Goal: Task Accomplishment & Management: Manage account settings

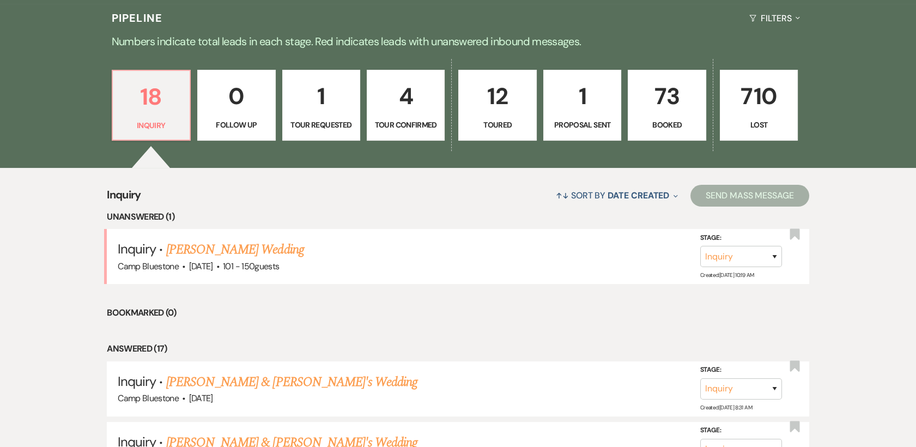
scroll to position [279, 0]
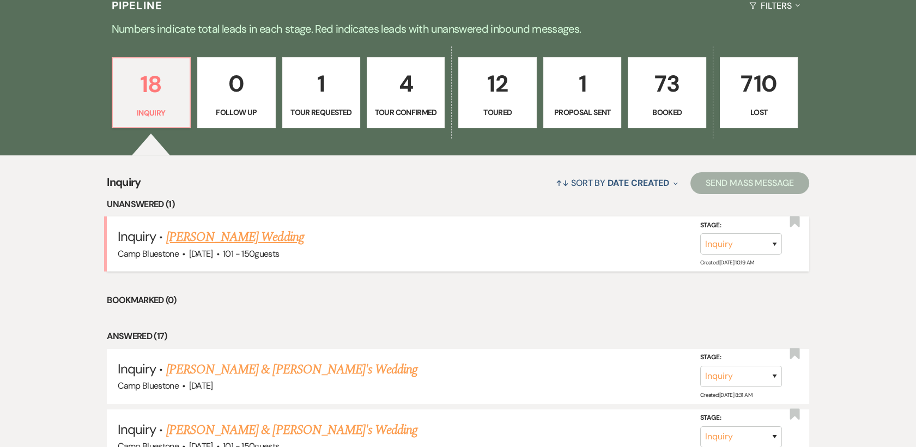
click at [212, 236] on link "[PERSON_NAME] Wedding" at bounding box center [235, 237] width 138 height 20
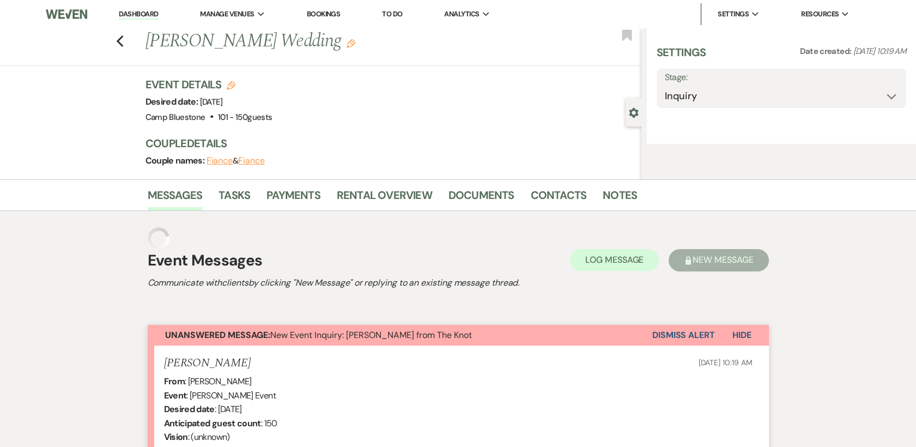
select select "2"
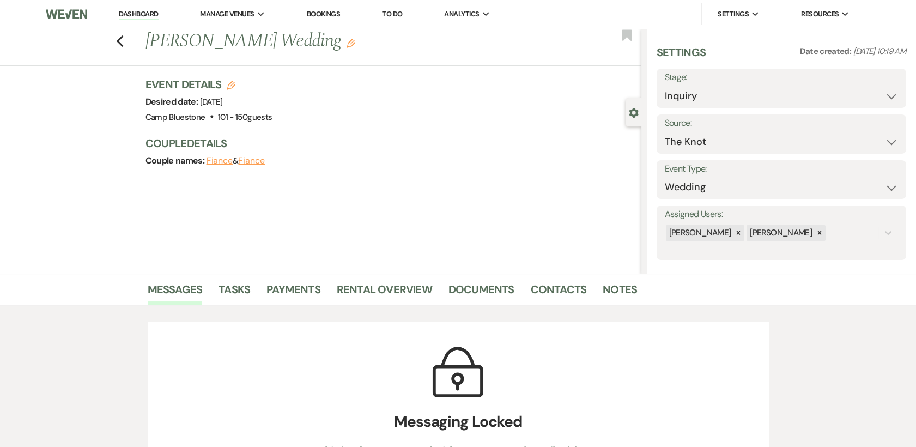
click at [134, 13] on link "Dashboard" at bounding box center [138, 14] width 39 height 10
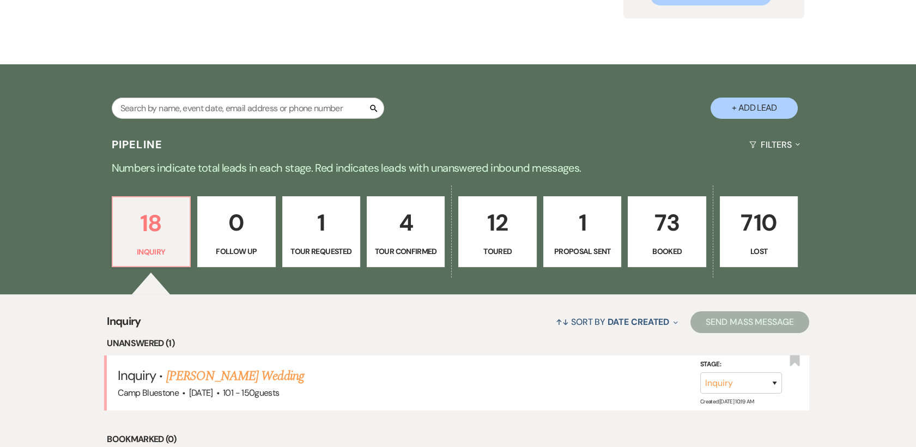
scroll to position [135, 0]
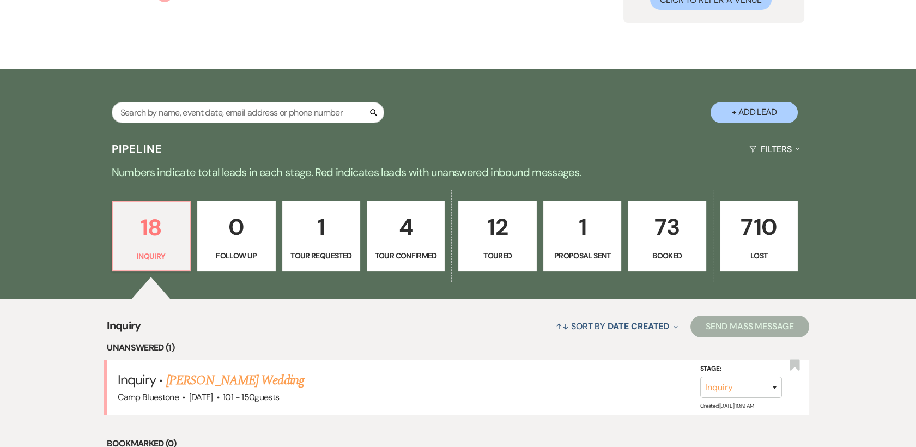
click at [670, 230] on p "73" at bounding box center [667, 227] width 64 height 37
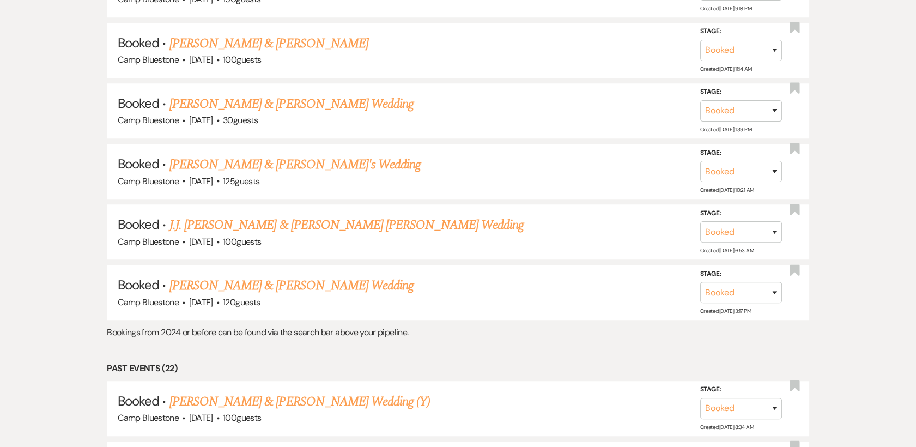
scroll to position [1586, 0]
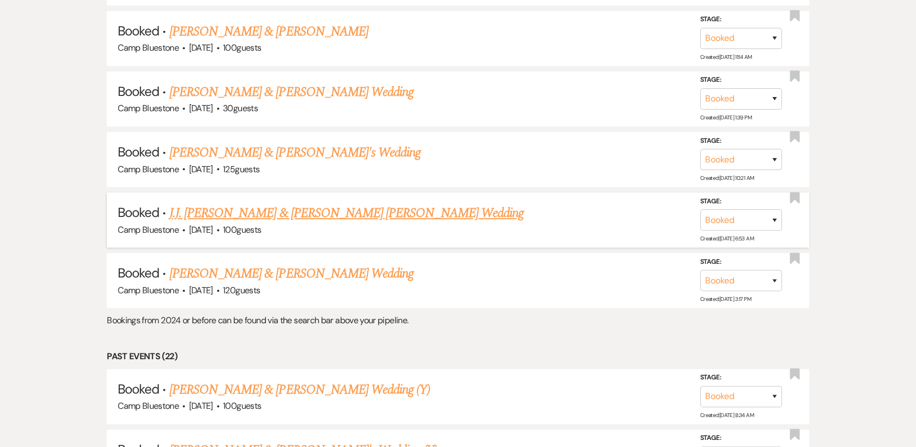
click at [259, 212] on link "J.J. [PERSON_NAME] & [PERSON_NAME] [PERSON_NAME] Wedding" at bounding box center [347, 213] width 354 height 20
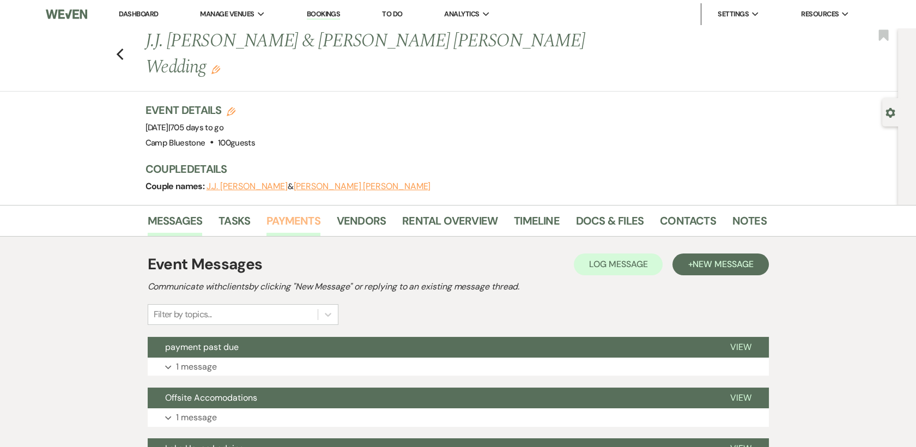
click at [277, 212] on link "Payments" at bounding box center [294, 224] width 54 height 24
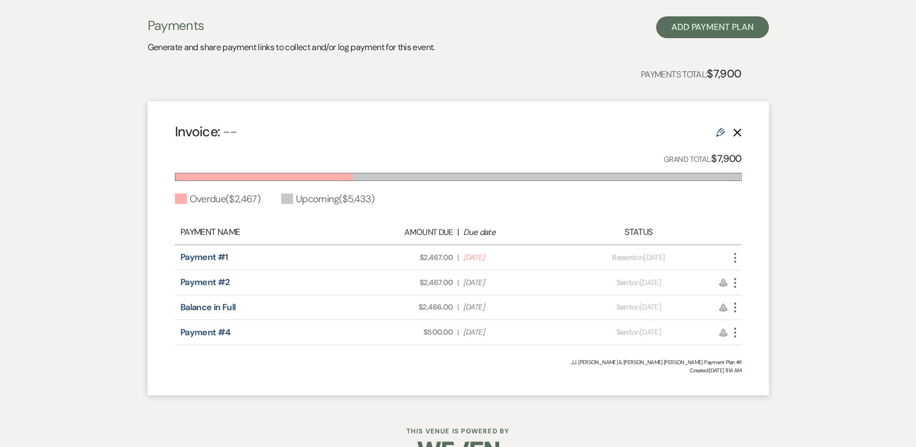
scroll to position [244, 0]
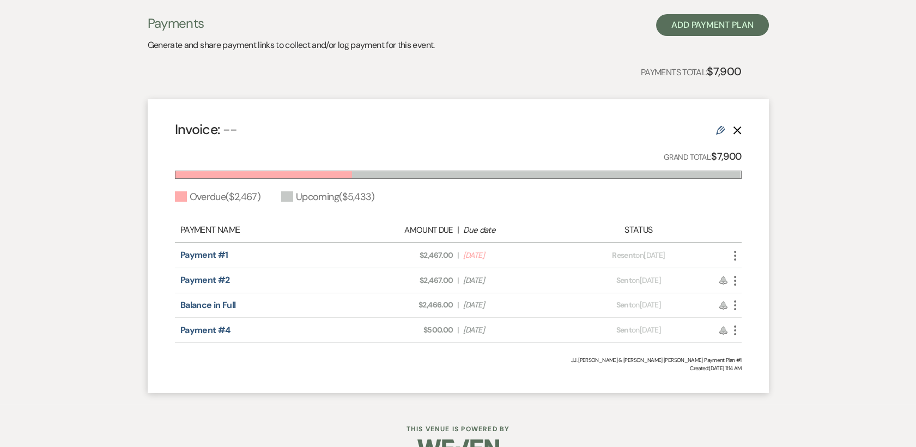
click at [738, 249] on icon "More" at bounding box center [735, 255] width 13 height 13
click at [768, 287] on button "Check [PERSON_NAME] [PERSON_NAME] as Paid" at bounding box center [784, 296] width 110 height 19
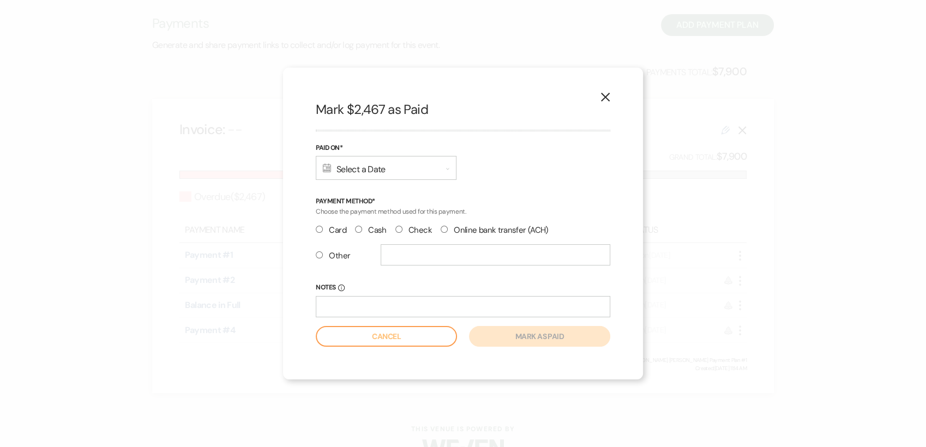
click at [397, 164] on div "Calendar Select a Date Expand" at bounding box center [386, 168] width 141 height 24
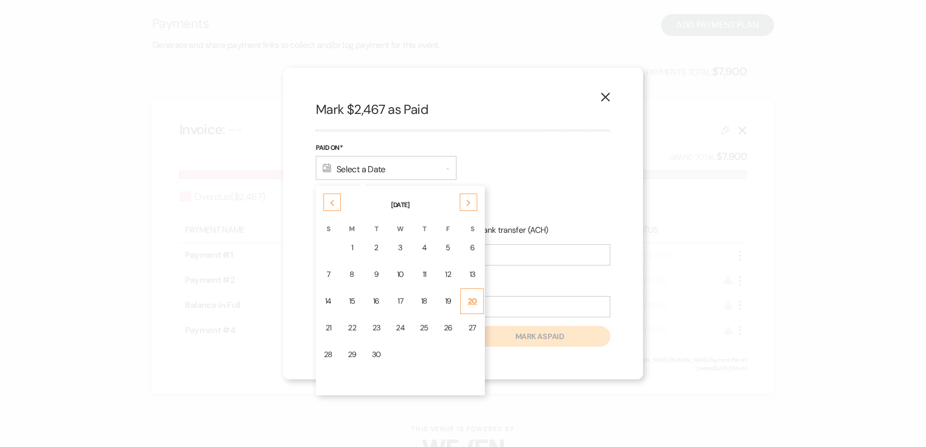
click at [474, 300] on td "20" at bounding box center [471, 301] width 23 height 26
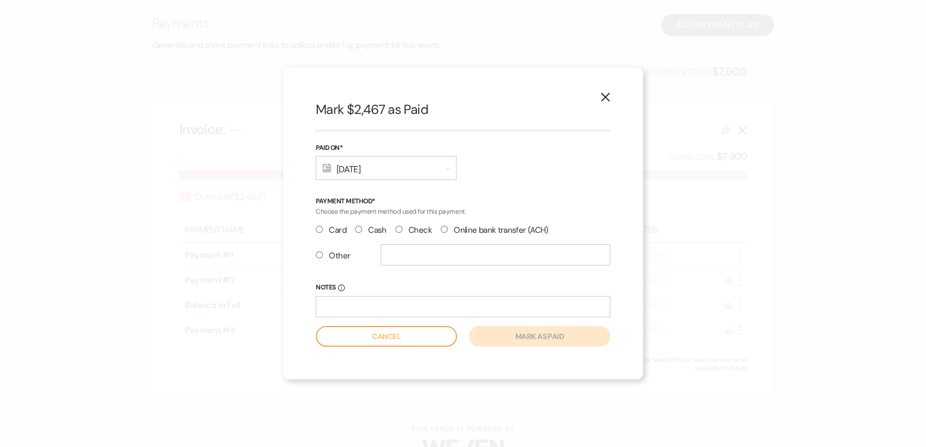
click at [397, 229] on input "Check" at bounding box center [398, 229] width 7 height 7
radio input "true"
click at [340, 308] on input "Notes Info" at bounding box center [463, 306] width 294 height 21
click at [576, 338] on button "Mark as paid" at bounding box center [539, 336] width 141 height 21
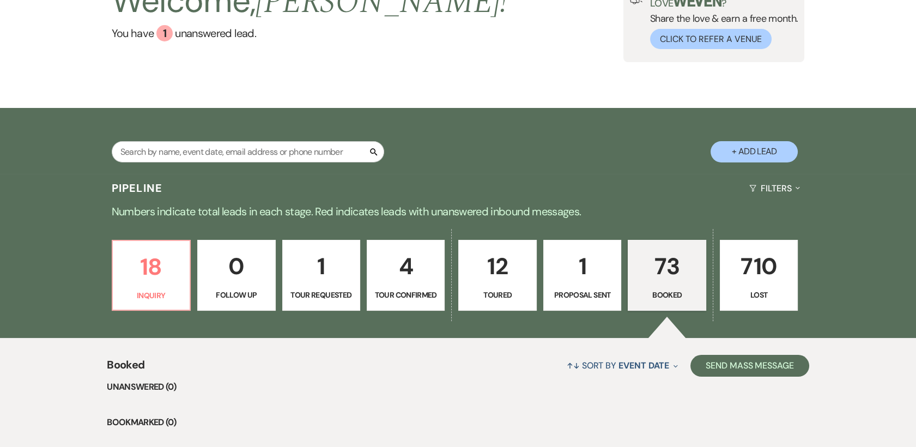
scroll to position [88, 0]
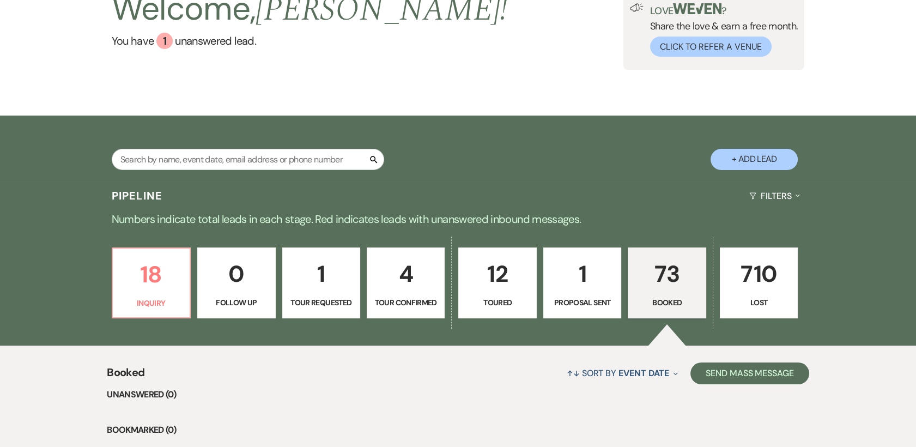
click at [579, 280] on p "1" at bounding box center [583, 274] width 64 height 37
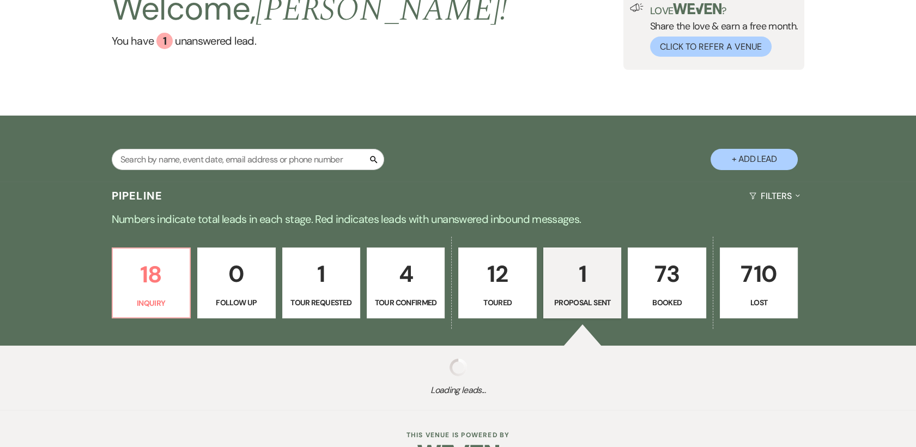
select select "6"
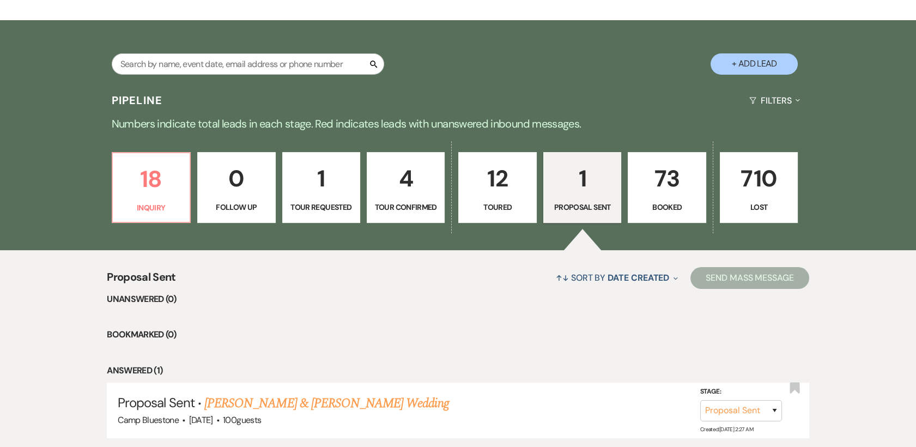
scroll to position [235, 0]
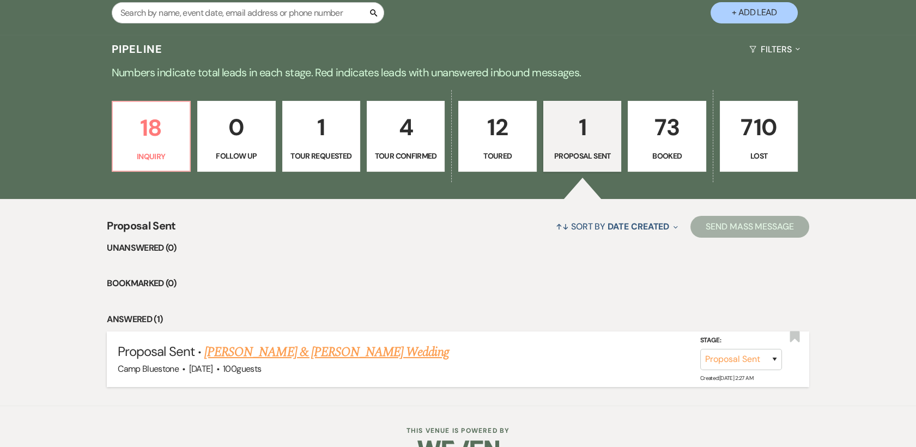
click at [312, 350] on link "[PERSON_NAME] & [PERSON_NAME] Wedding" at bounding box center [326, 352] width 244 height 20
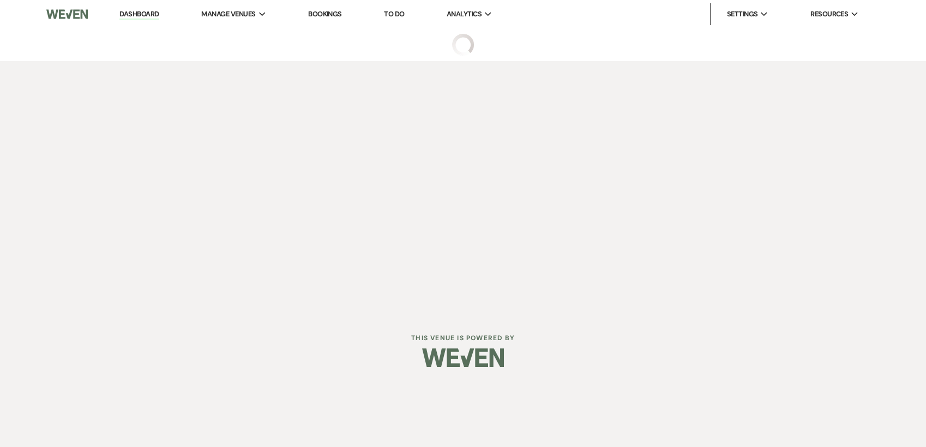
select select "6"
select select "1"
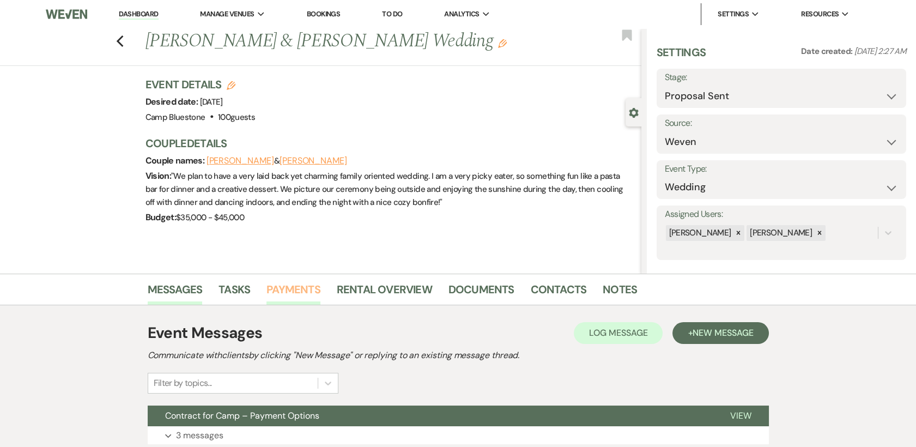
click at [288, 285] on link "Payments" at bounding box center [294, 293] width 54 height 24
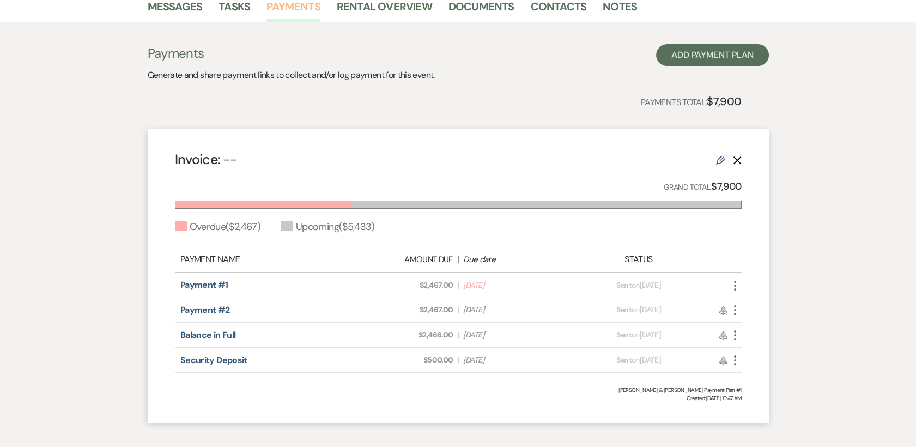
scroll to position [284, 0]
